Goal: Task Accomplishment & Management: Manage account settings

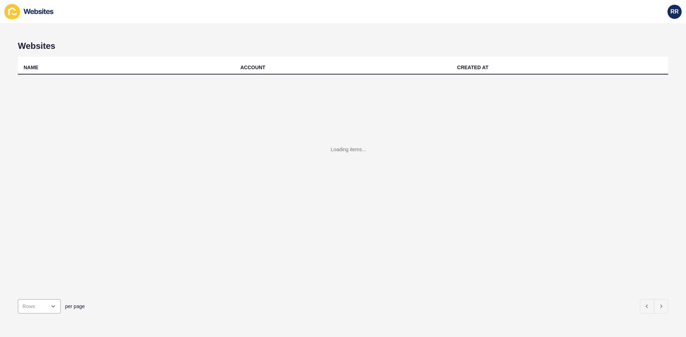
click at [148, 81] on div "Loading items..." at bounding box center [343, 160] width 650 height 171
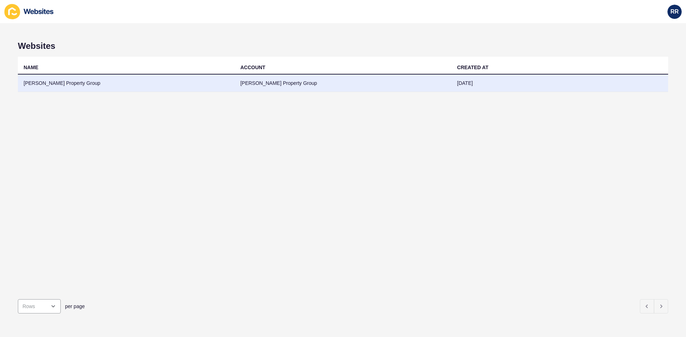
click at [154, 80] on td "[PERSON_NAME] Property Group" at bounding box center [126, 83] width 217 height 17
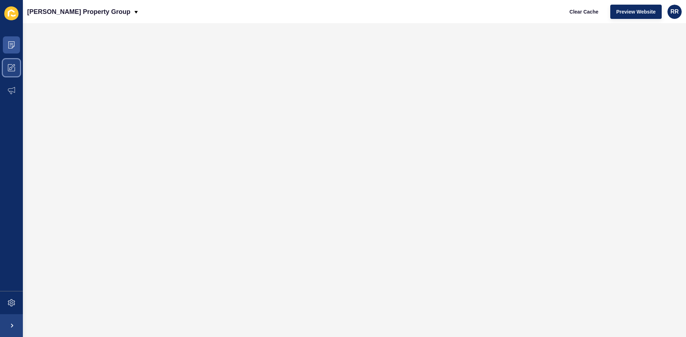
click at [19, 68] on span at bounding box center [11, 67] width 23 height 23
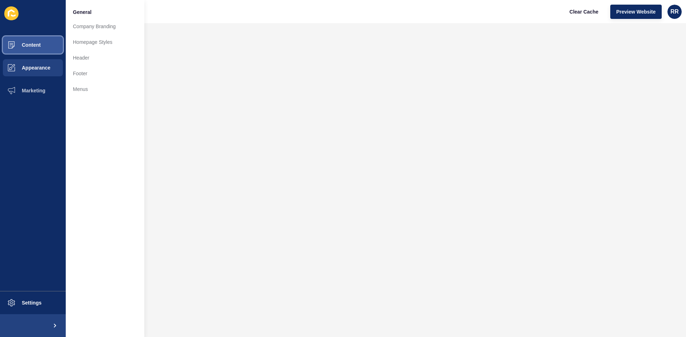
click at [42, 40] on button "Content" at bounding box center [33, 45] width 66 height 23
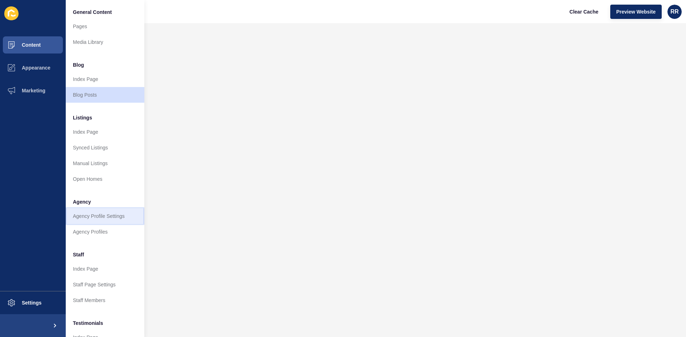
click at [99, 217] on link "Agency Profile Settings" at bounding box center [105, 217] width 79 height 16
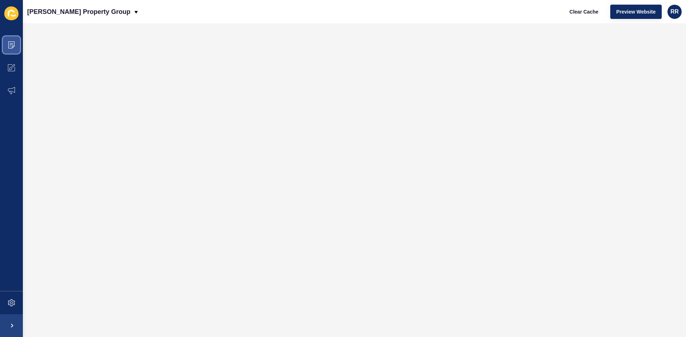
click at [13, 51] on span at bounding box center [11, 45] width 23 height 23
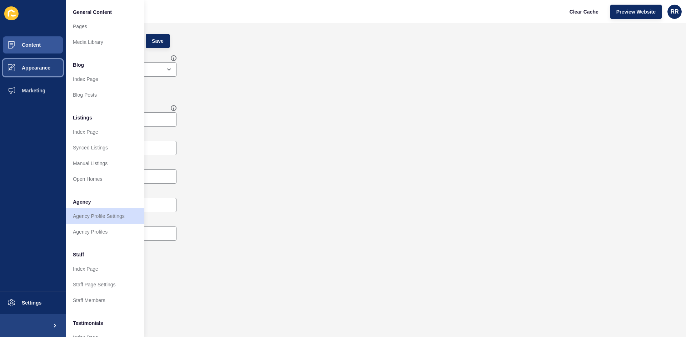
click at [51, 65] on button "Appearance" at bounding box center [33, 67] width 66 height 23
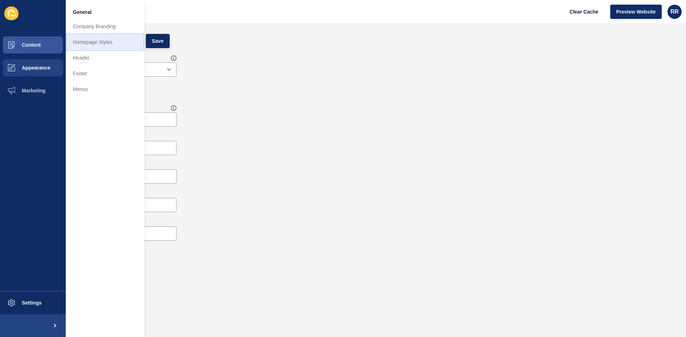
click at [114, 41] on link "Homepage Styles" at bounding box center [105, 42] width 79 height 16
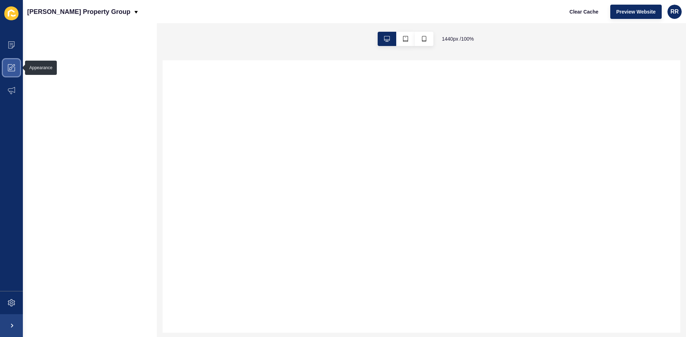
click at [15, 65] on span at bounding box center [11, 67] width 23 height 23
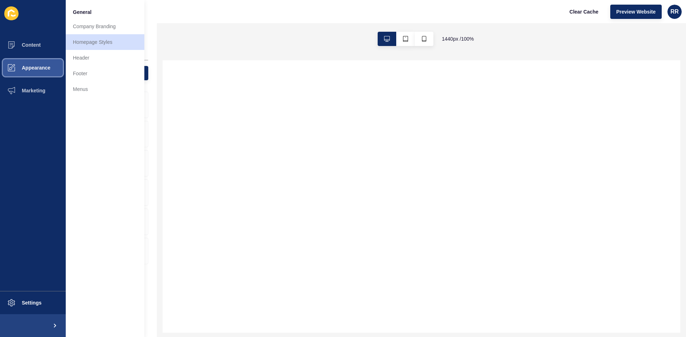
click at [15, 65] on span "Appearance" at bounding box center [24, 68] width 51 height 6
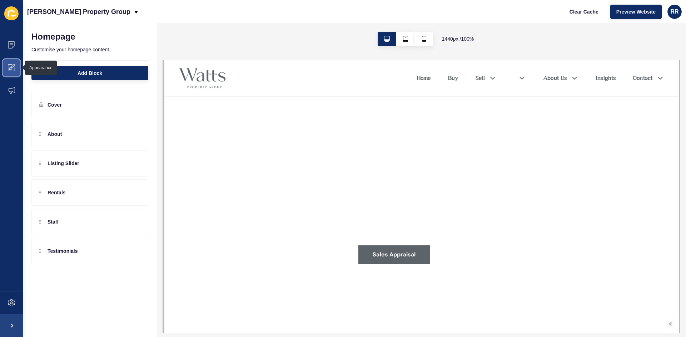
click at [11, 70] on icon at bounding box center [11, 67] width 7 height 7
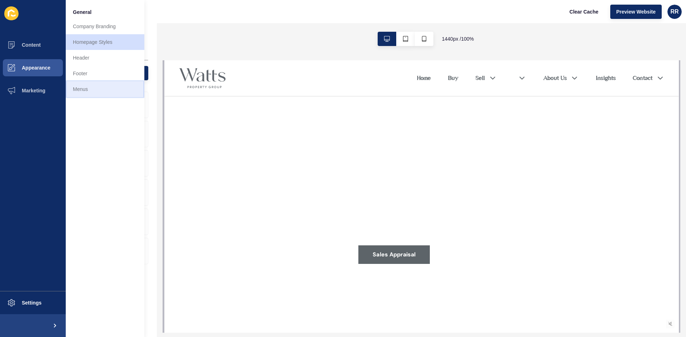
click at [101, 91] on link "Menus" at bounding box center [105, 89] width 79 height 16
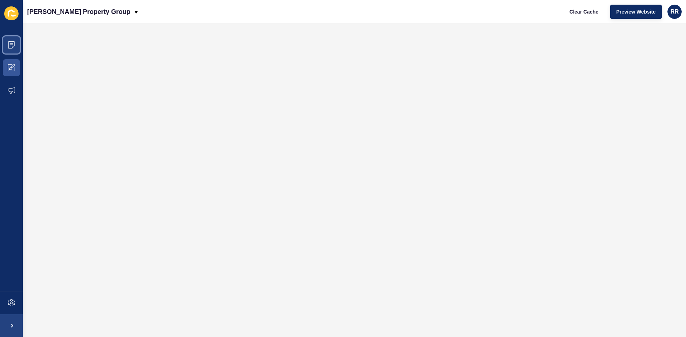
click at [17, 46] on span at bounding box center [11, 45] width 23 height 23
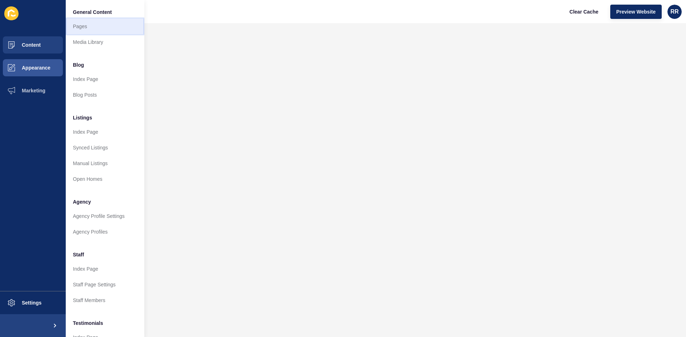
click at [91, 27] on link "Pages" at bounding box center [105, 27] width 79 height 16
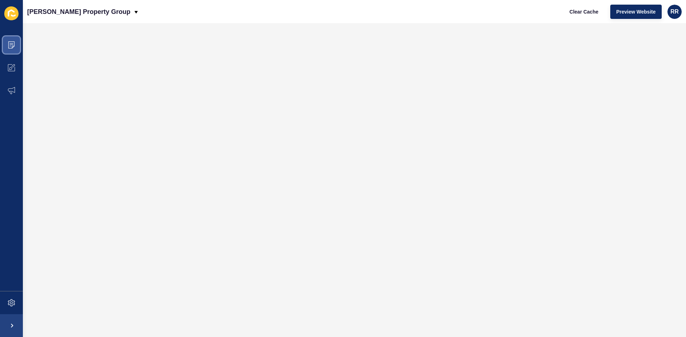
click at [16, 45] on span at bounding box center [11, 45] width 23 height 23
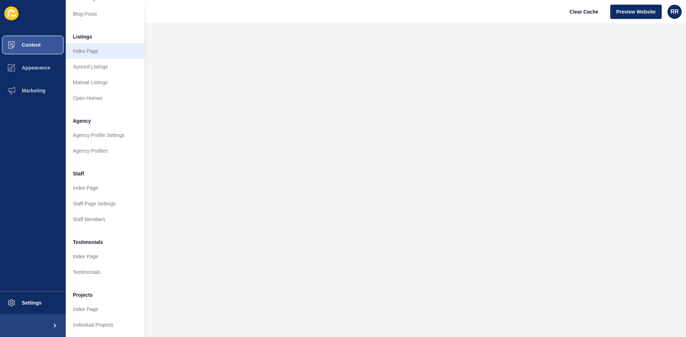
scroll to position [86, 0]
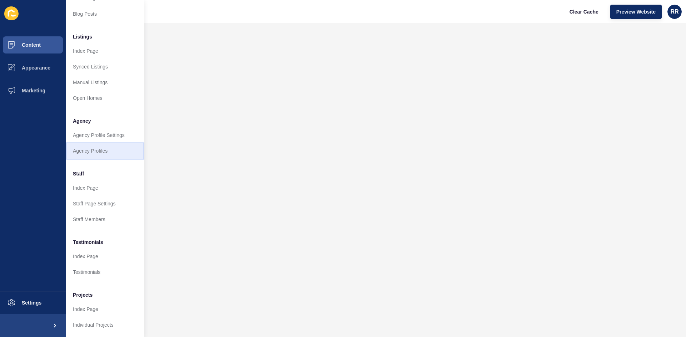
click at [105, 143] on link "Agency Profiles" at bounding box center [105, 151] width 79 height 16
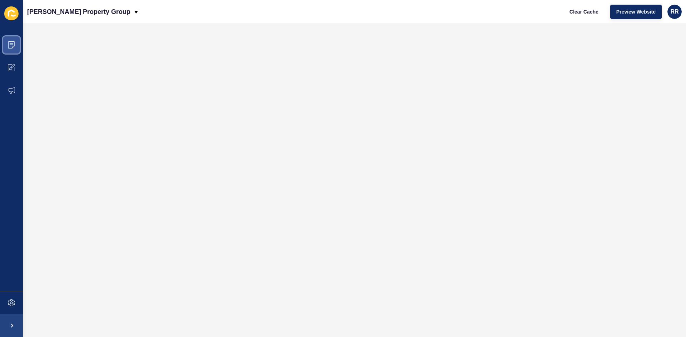
click at [12, 46] on icon at bounding box center [11, 44] width 7 height 7
click at [13, 41] on span at bounding box center [11, 45] width 23 height 23
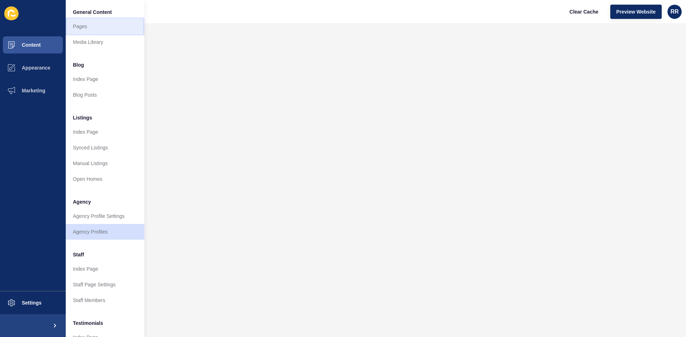
click at [108, 29] on link "Pages" at bounding box center [105, 27] width 79 height 16
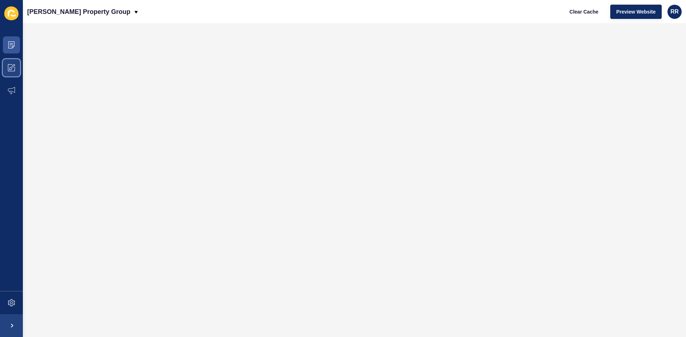
click at [14, 71] on icon at bounding box center [11, 67] width 7 height 7
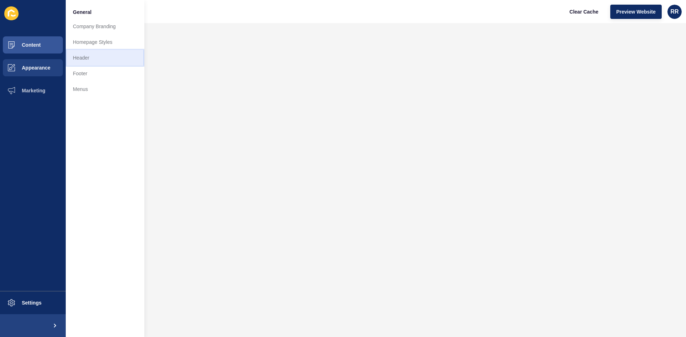
click at [91, 54] on link "Header" at bounding box center [105, 58] width 79 height 16
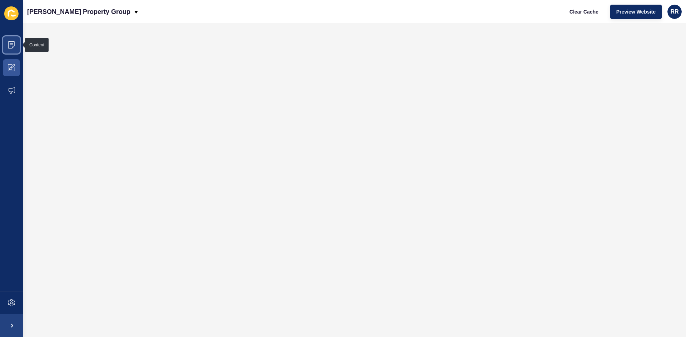
click at [7, 48] on span at bounding box center [11, 45] width 23 height 23
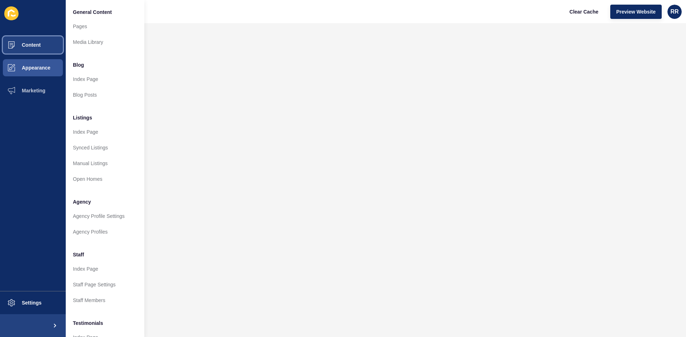
click at [44, 48] on button "Content" at bounding box center [33, 45] width 66 height 23
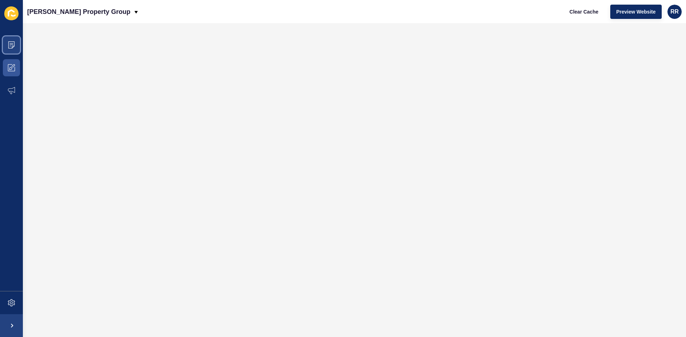
click at [4, 42] on span at bounding box center [11, 45] width 23 height 23
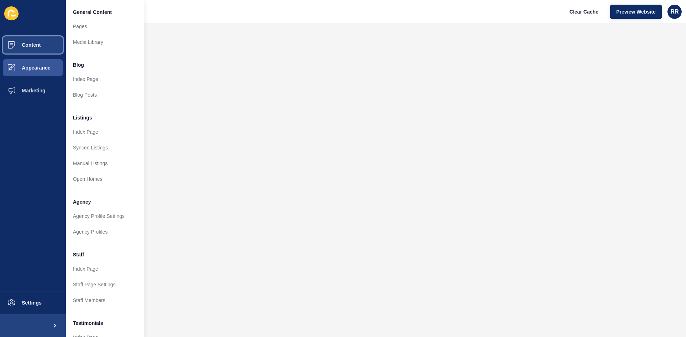
click at [44, 42] on button "Content" at bounding box center [33, 45] width 66 height 23
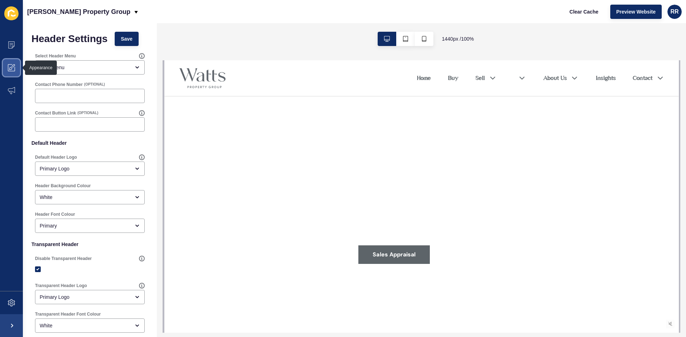
click at [9, 62] on span at bounding box center [11, 67] width 23 height 23
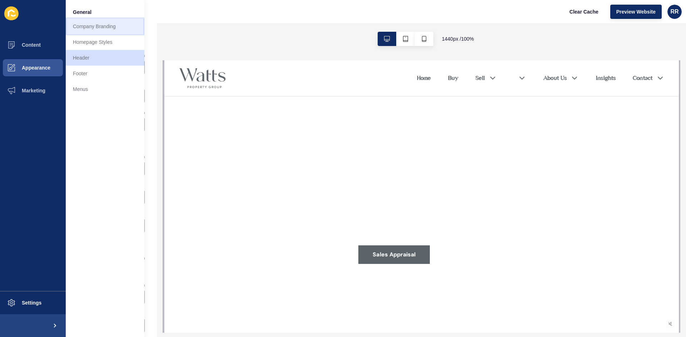
click at [106, 30] on link "Company Branding" at bounding box center [105, 27] width 79 height 16
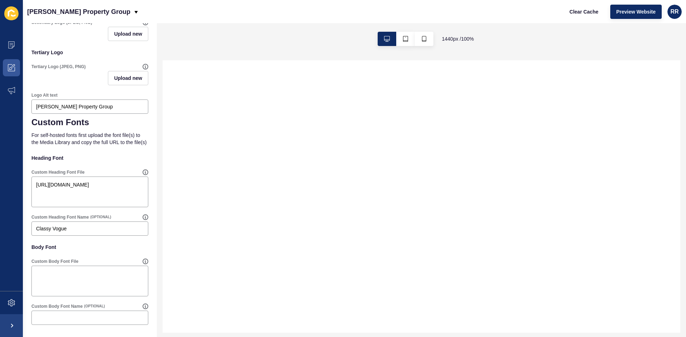
scroll to position [9, 0]
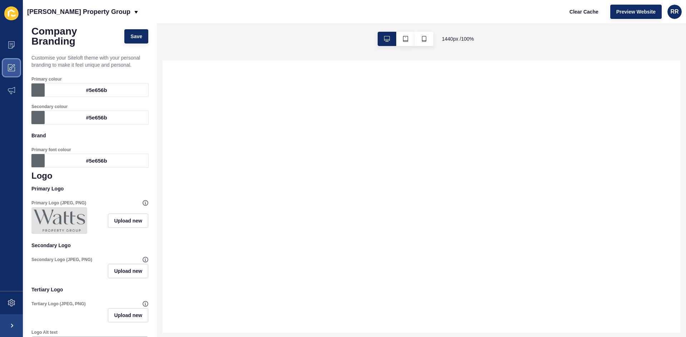
click at [9, 64] on icon at bounding box center [11, 67] width 7 height 7
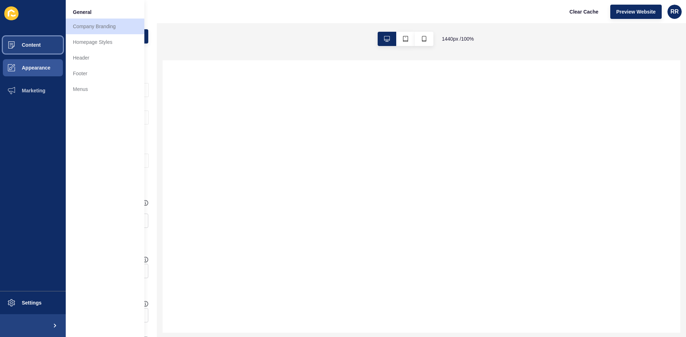
click at [38, 46] on span "Content" at bounding box center [20, 45] width 42 height 6
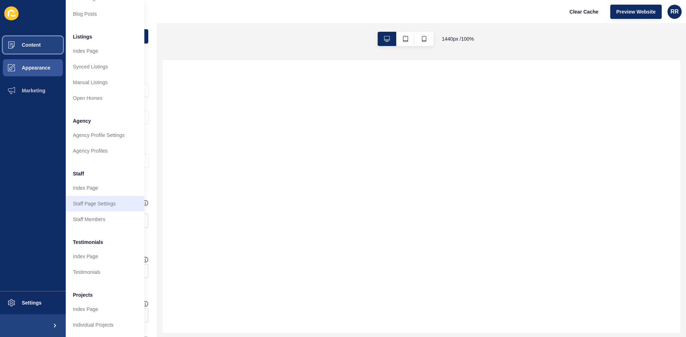
scroll to position [0, 0]
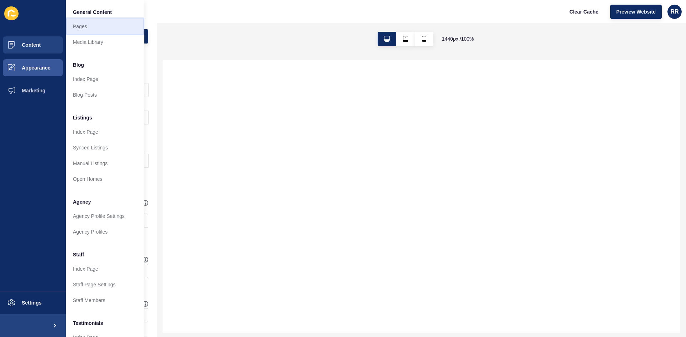
click at [89, 30] on link "Pages" at bounding box center [105, 27] width 79 height 16
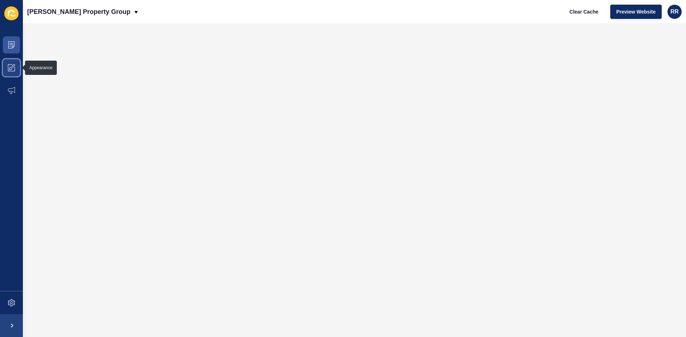
click at [6, 64] on span at bounding box center [11, 67] width 23 height 23
click at [12, 40] on span at bounding box center [11, 45] width 23 height 23
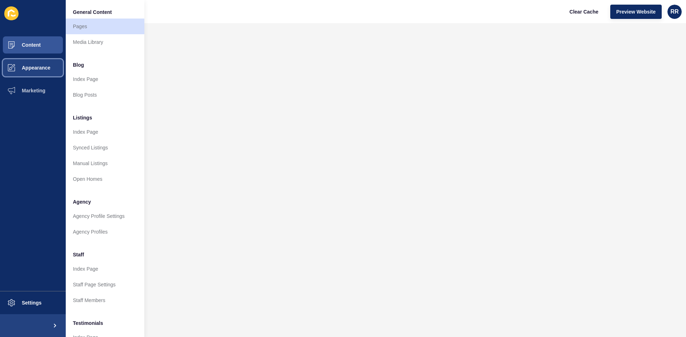
click at [41, 69] on span "Appearance" at bounding box center [24, 68] width 51 height 6
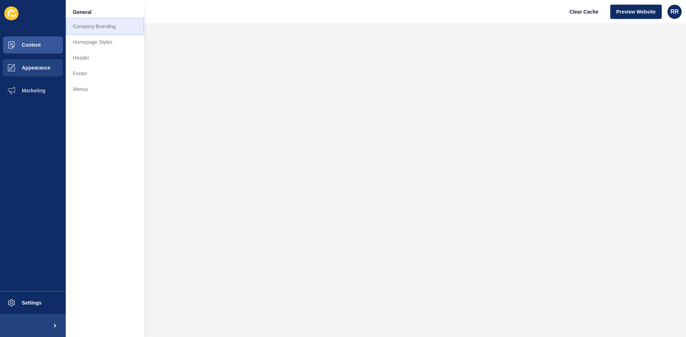
click at [95, 29] on link "Company Branding" at bounding box center [105, 27] width 79 height 16
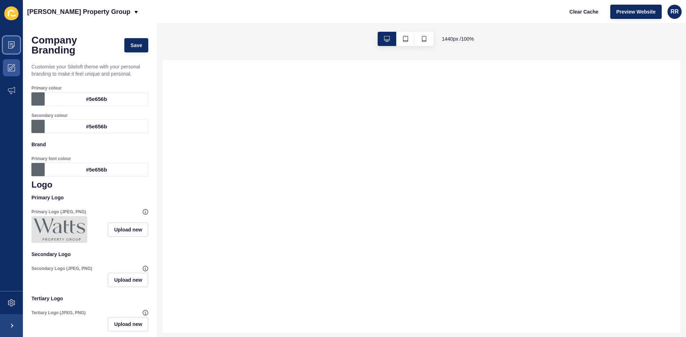
click at [7, 46] on span at bounding box center [11, 45] width 23 height 23
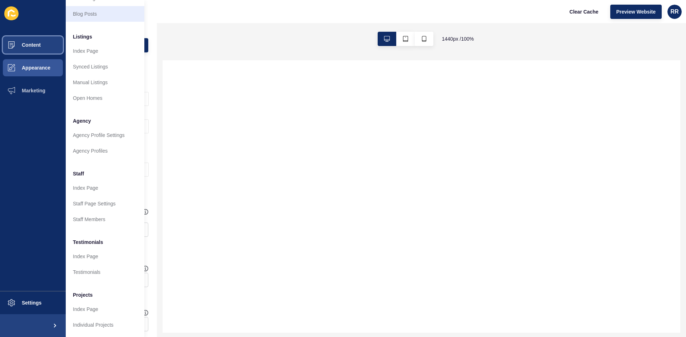
scroll to position [86, 0]
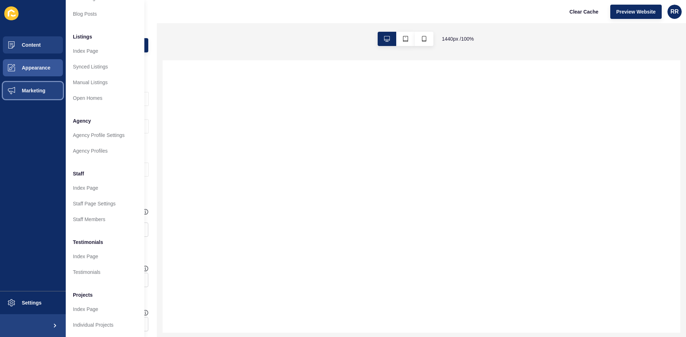
click at [34, 93] on span "Marketing" at bounding box center [22, 91] width 46 height 6
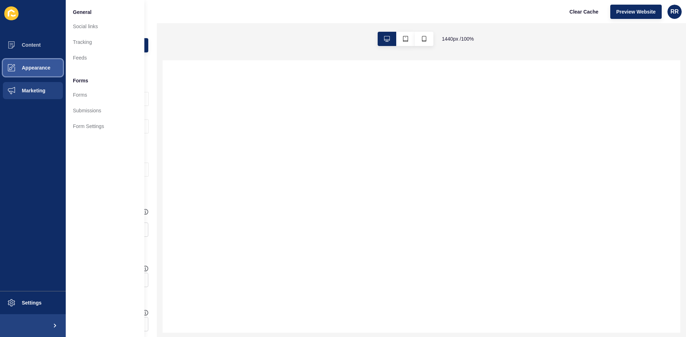
click at [41, 67] on span "Appearance" at bounding box center [24, 68] width 51 height 6
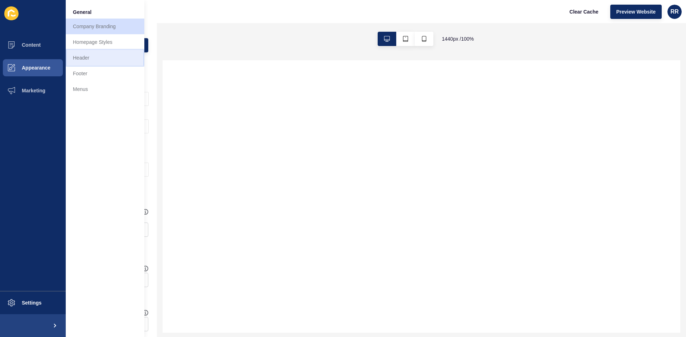
click at [106, 63] on link "Header" at bounding box center [105, 58] width 79 height 16
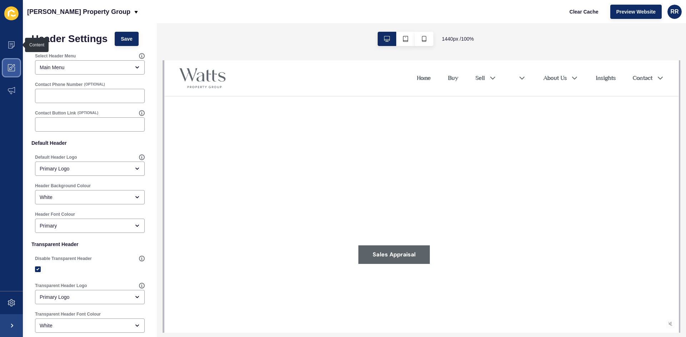
click at [14, 65] on icon at bounding box center [13, 66] width 4 height 4
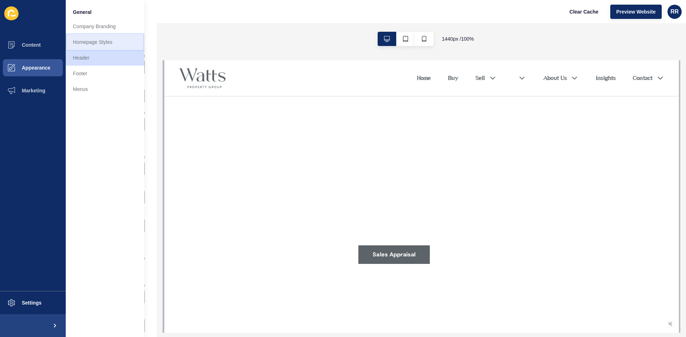
click at [87, 38] on link "Homepage Styles" at bounding box center [105, 42] width 79 height 16
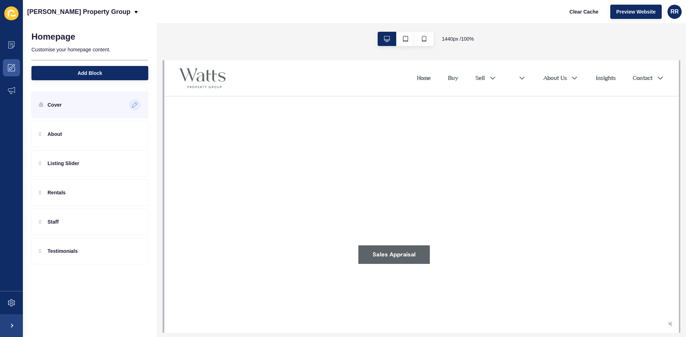
click at [132, 102] on icon at bounding box center [135, 105] width 6 height 6
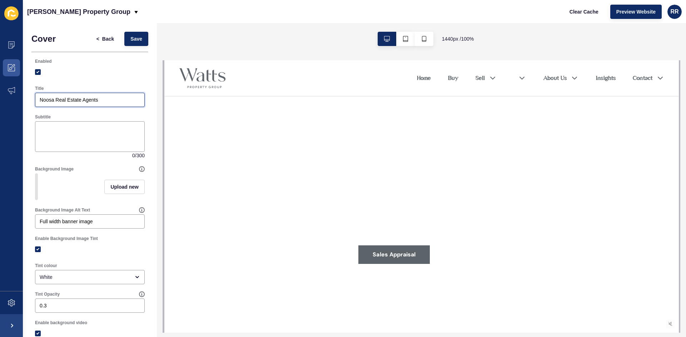
click at [117, 102] on input "Noosa Real Estate Agents" at bounding box center [90, 99] width 100 height 7
click at [106, 130] on textarea "Subtitle" at bounding box center [89, 136] width 107 height 29
paste textarea "Noosa Real Estate Agents"
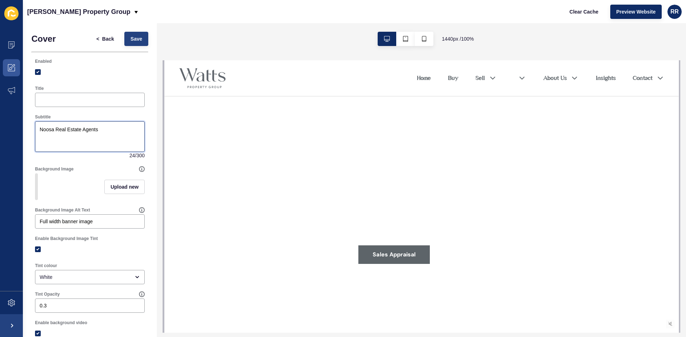
type textarea "Noosa Real Estate Agents"
click at [130, 37] on span "Save" at bounding box center [136, 38] width 12 height 7
drag, startPoint x: 138, startPoint y: 37, endPoint x: 146, endPoint y: 37, distance: 8.2
click at [138, 37] on button "Save" at bounding box center [136, 39] width 24 height 14
click at [117, 132] on textarea "Noosa Real Estate Agents" at bounding box center [89, 136] width 107 height 29
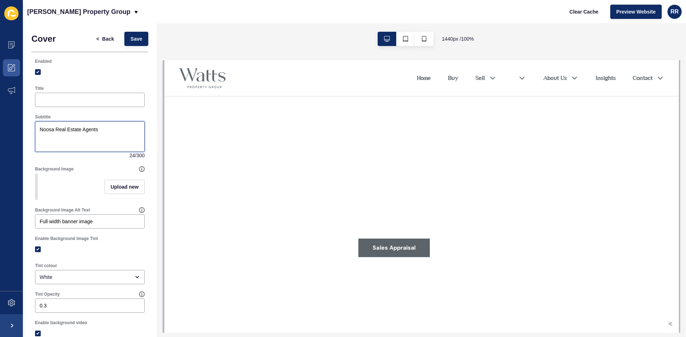
click at [117, 132] on textarea "Noosa Real Estate Agents" at bounding box center [89, 136] width 107 height 29
click at [140, 42] on button "Save" at bounding box center [136, 39] width 24 height 14
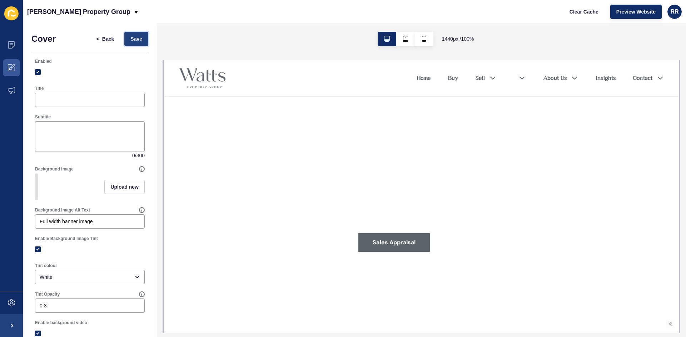
click at [134, 33] on button "Save" at bounding box center [136, 39] width 24 height 14
click at [136, 39] on span "Save" at bounding box center [136, 38] width 12 height 7
